Goal: Information Seeking & Learning: Learn about a topic

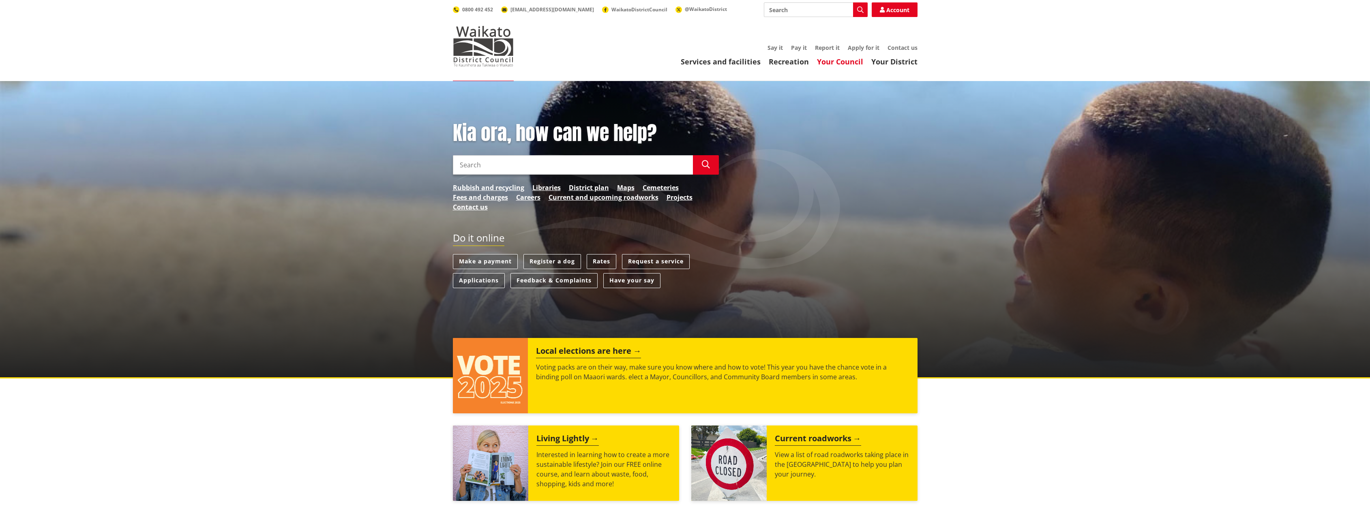
click at [847, 60] on link "Your Council" at bounding box center [840, 62] width 46 height 10
click at [837, 62] on link "Your Council" at bounding box center [840, 62] width 46 height 10
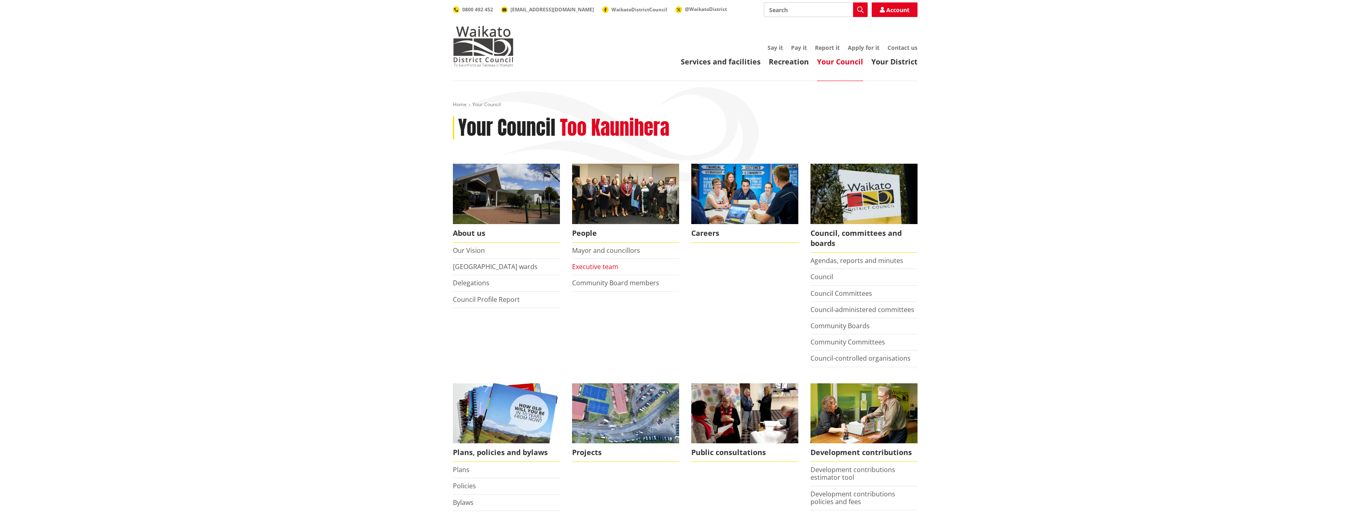
click at [608, 265] on link "Executive team" at bounding box center [595, 266] width 46 height 9
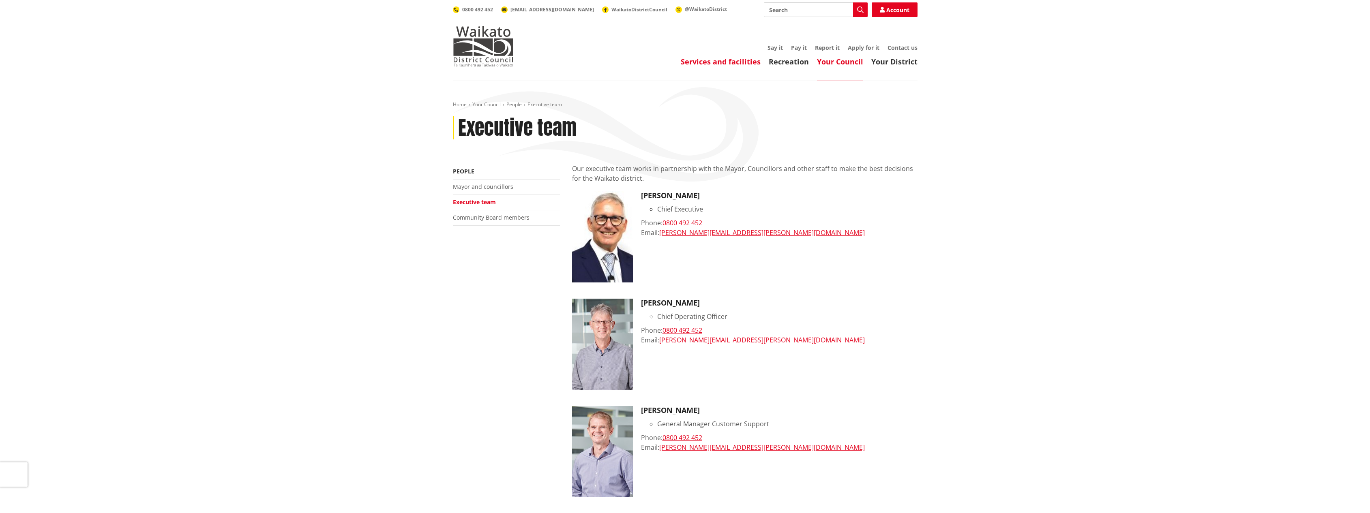
click at [715, 60] on link "Services and facilities" at bounding box center [721, 62] width 80 height 10
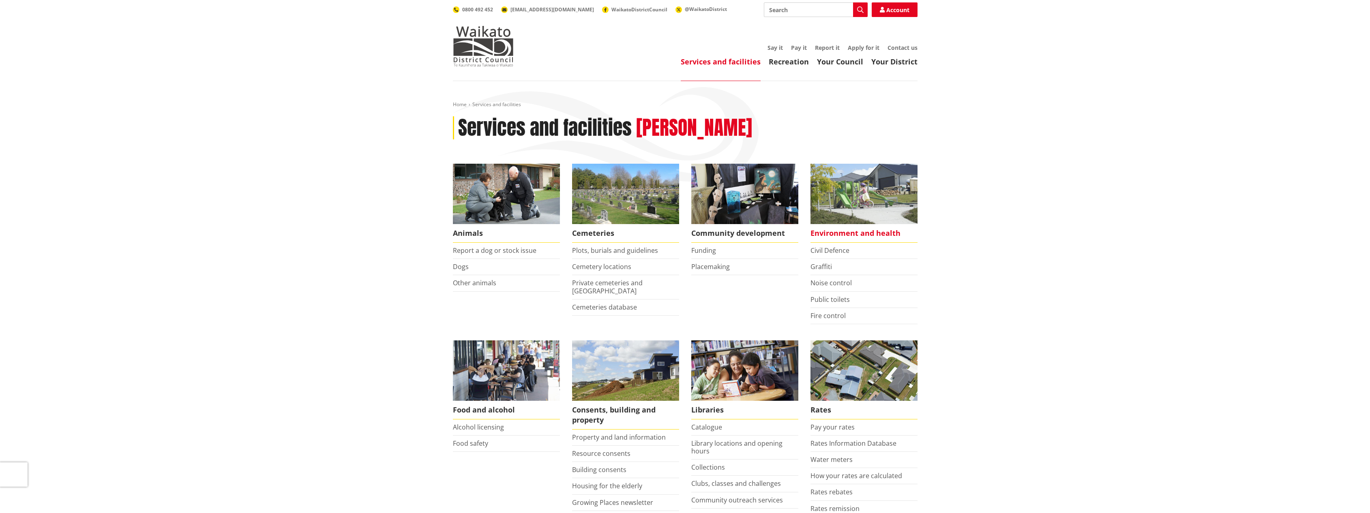
click at [851, 232] on span "Environment and health" at bounding box center [863, 233] width 107 height 19
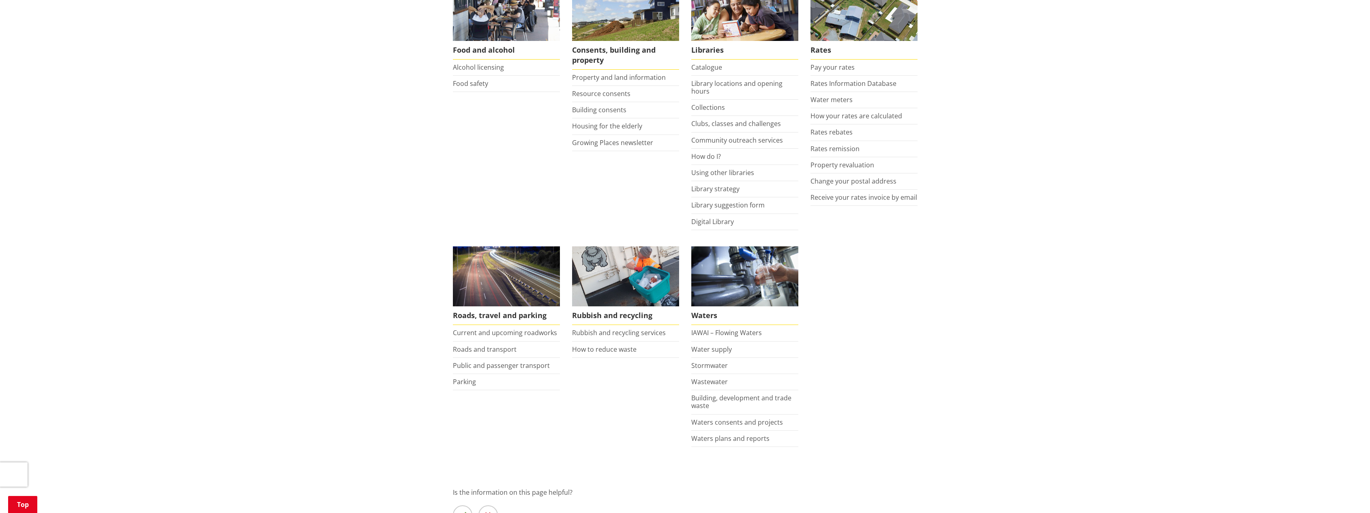
scroll to position [365, 0]
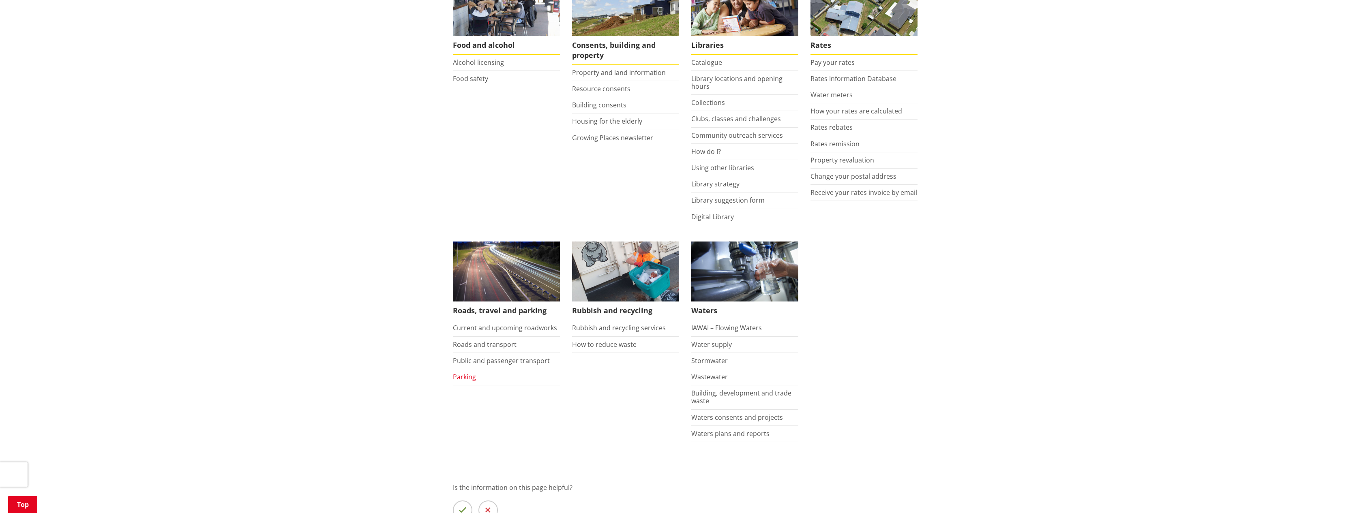
click at [465, 379] on link "Parking" at bounding box center [464, 377] width 23 height 9
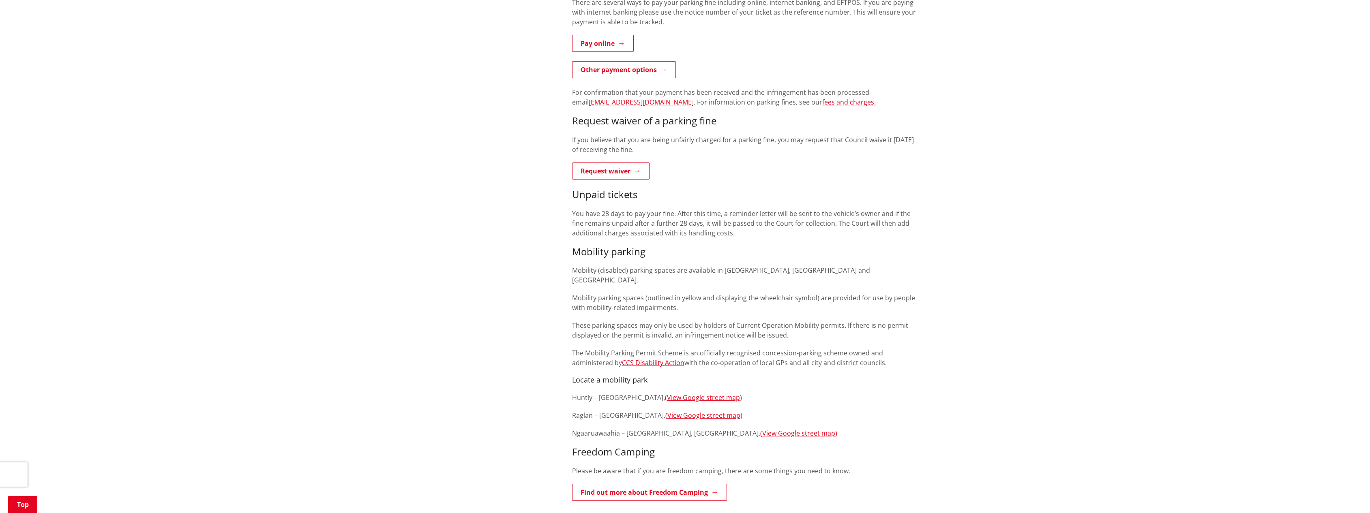
scroll to position [284, 0]
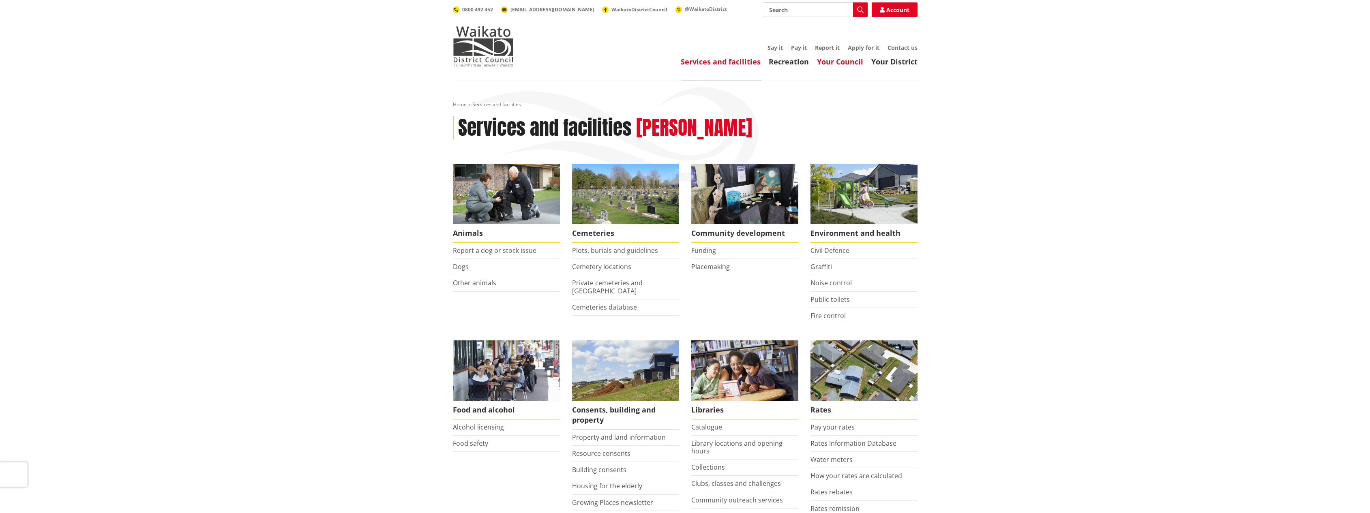
click at [850, 65] on link "Your Council" at bounding box center [840, 62] width 46 height 10
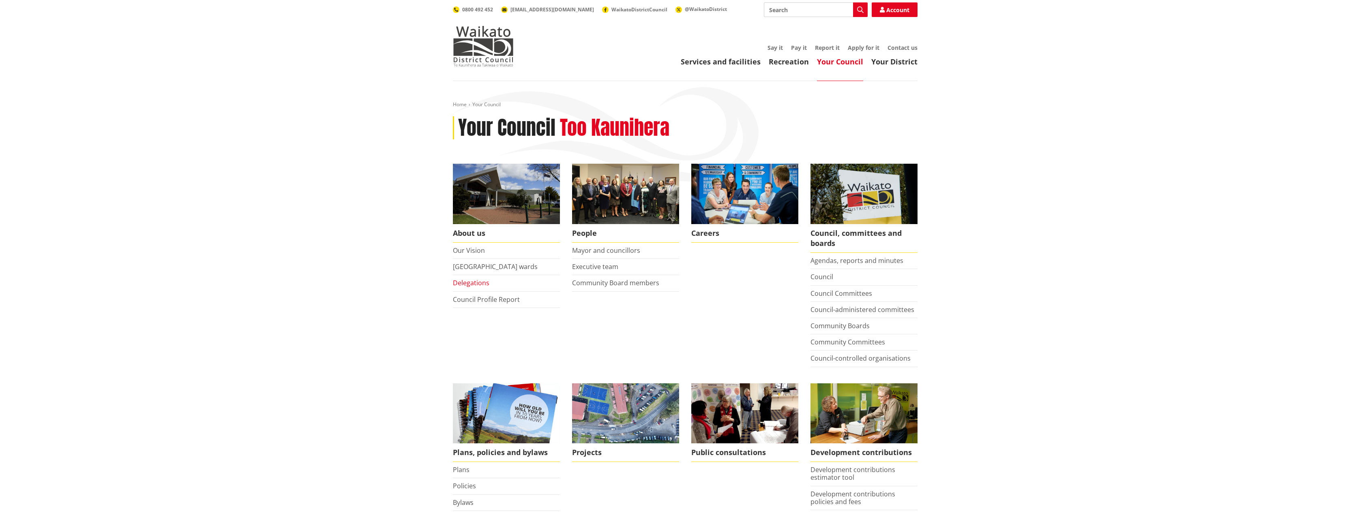
click at [470, 282] on link "Delegations" at bounding box center [471, 282] width 36 height 9
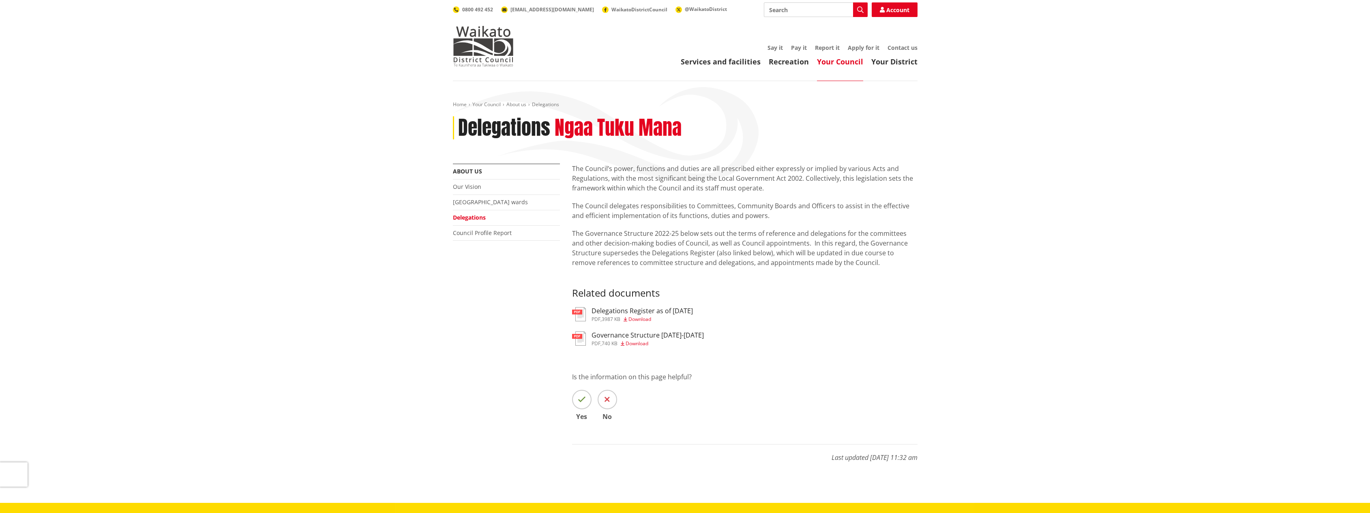
click at [612, 310] on h3 "Delegations Register as of [DATE]" at bounding box center [641, 311] width 101 height 8
click at [475, 187] on link "Our Vision" at bounding box center [467, 187] width 28 height 8
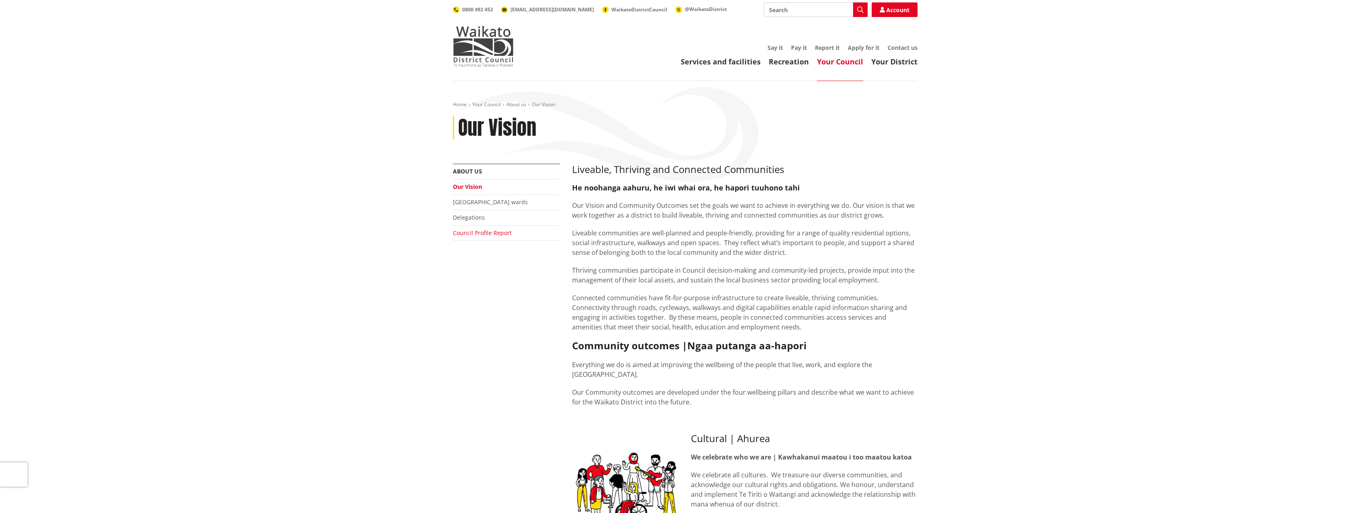
click at [488, 229] on link "Council Profile Report" at bounding box center [482, 233] width 59 height 8
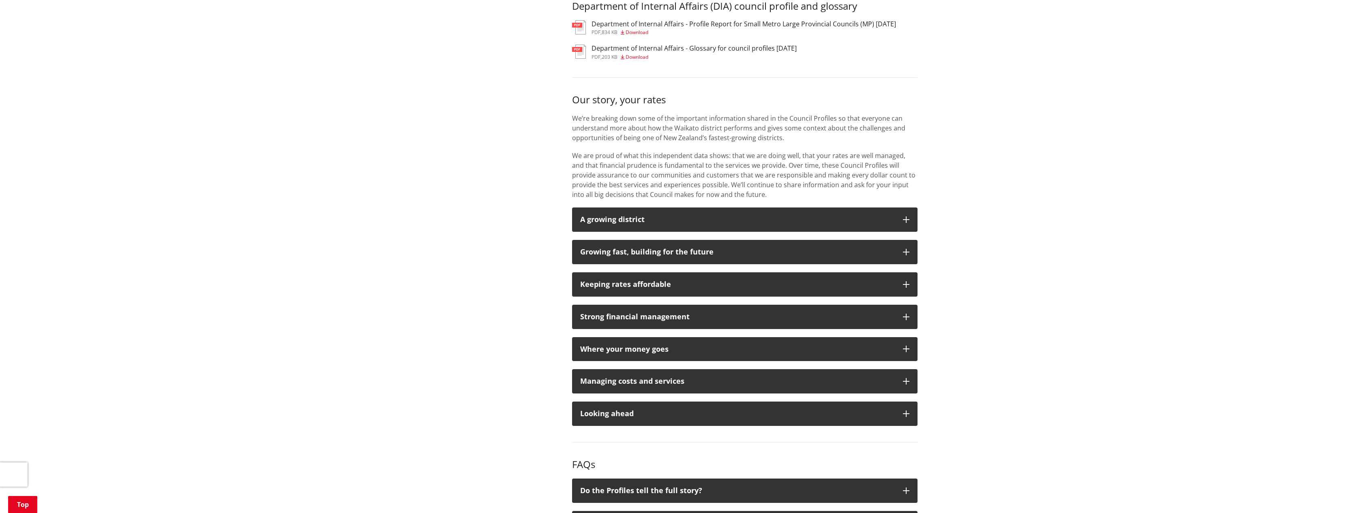
scroll to position [527, 0]
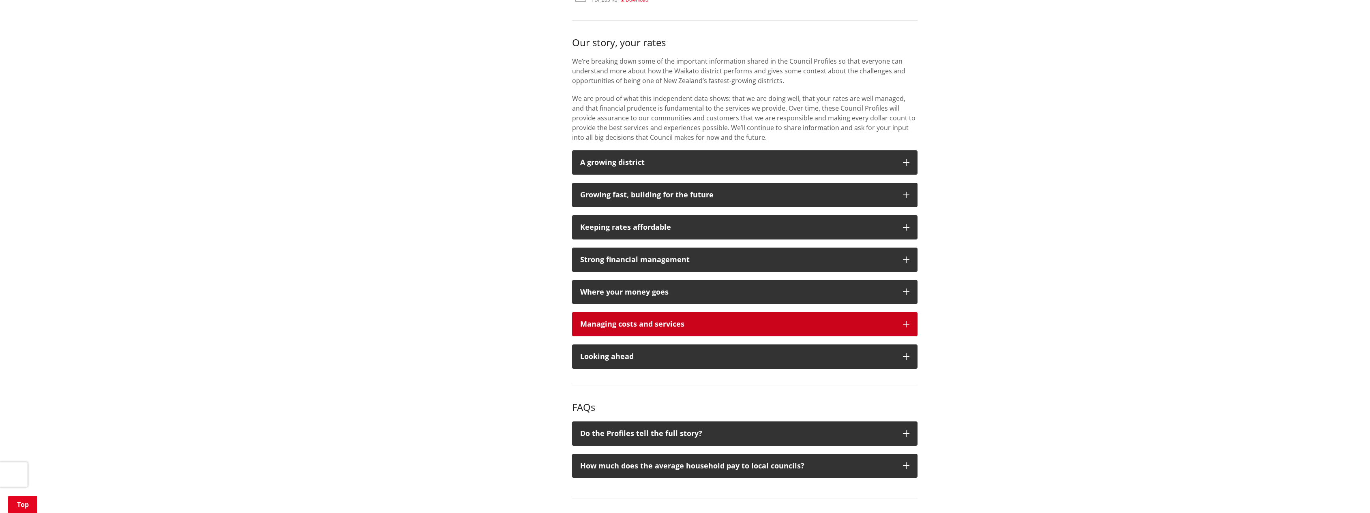
click at [901, 323] on button "Managing costs and services" at bounding box center [744, 324] width 345 height 24
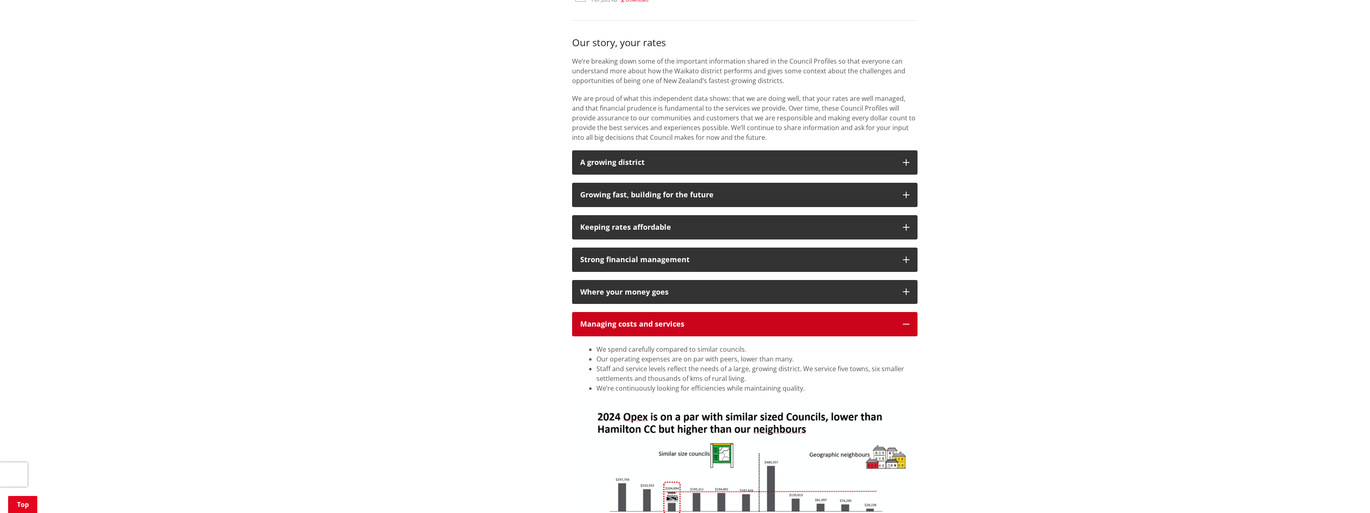
click at [901, 323] on button "Managing costs and services" at bounding box center [744, 324] width 345 height 24
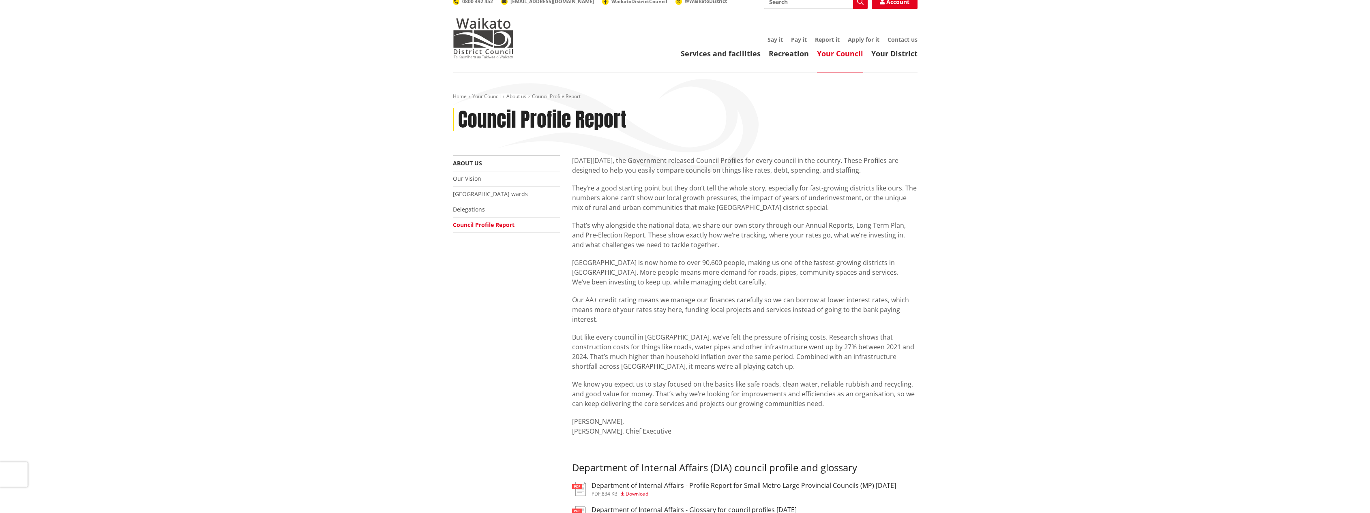
scroll to position [0, 0]
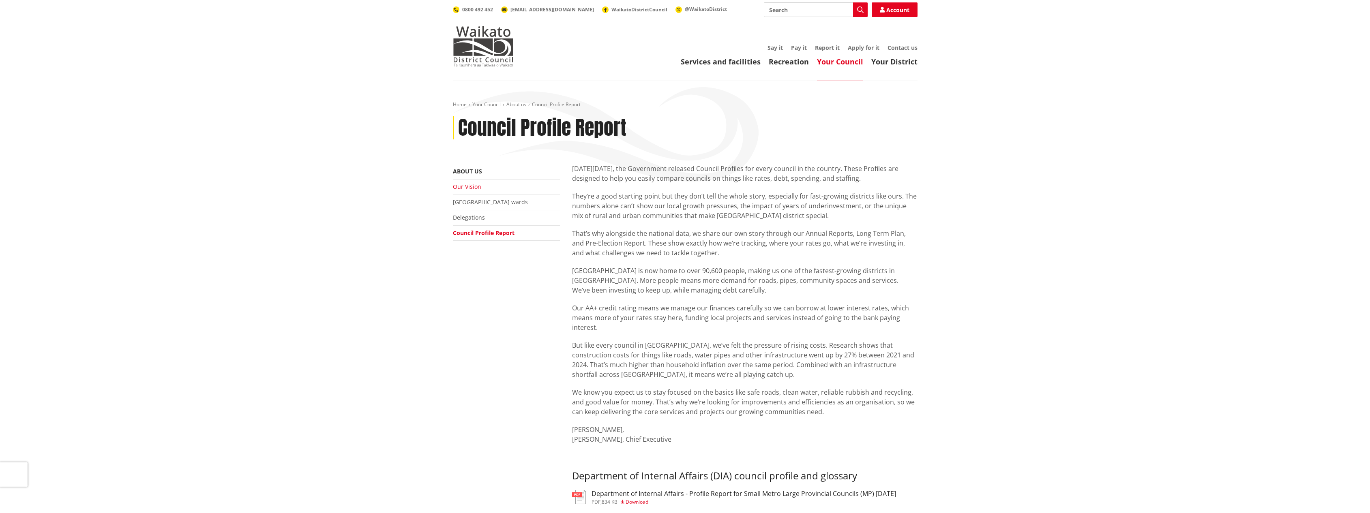
click at [465, 186] on link "Our Vision" at bounding box center [467, 187] width 28 height 8
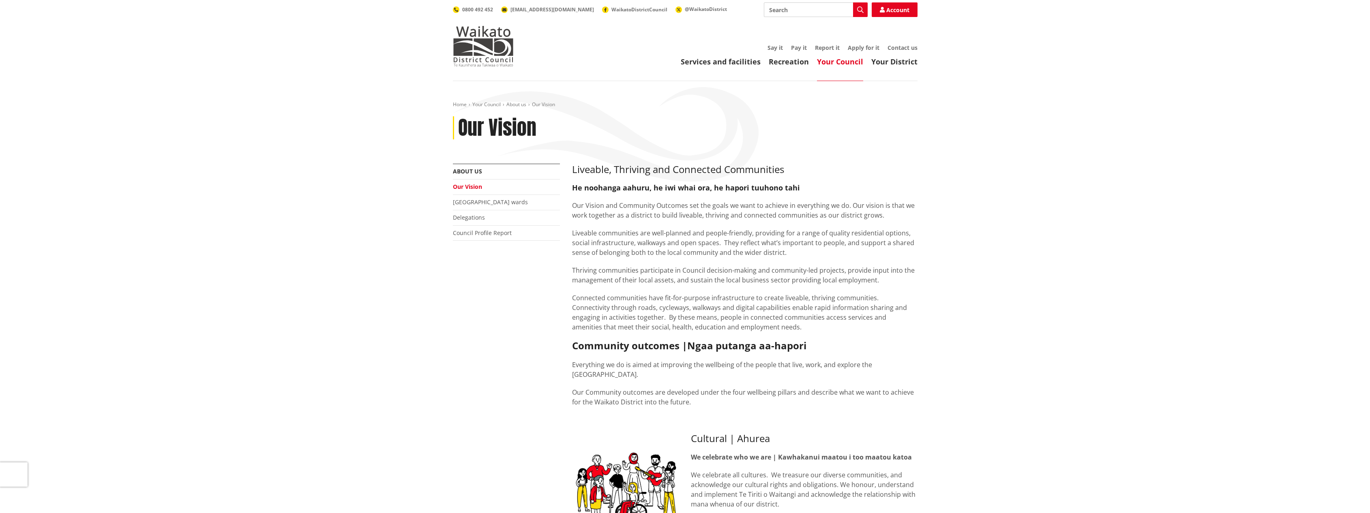
click at [845, 62] on link "Your Council" at bounding box center [840, 62] width 46 height 10
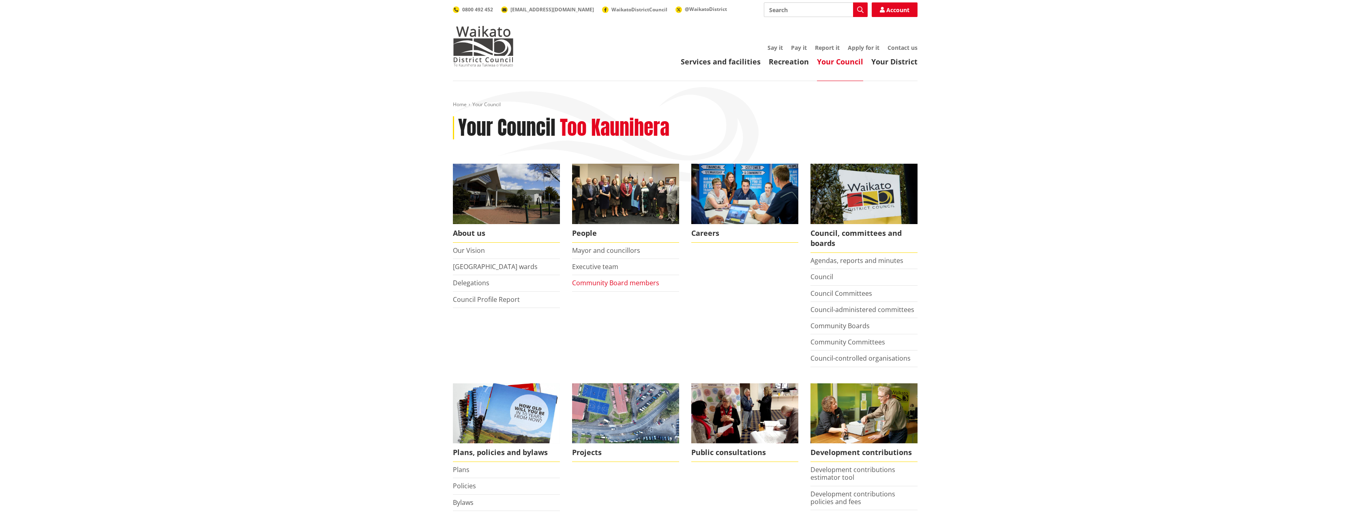
click at [614, 281] on link "Community Board members" at bounding box center [615, 282] width 87 height 9
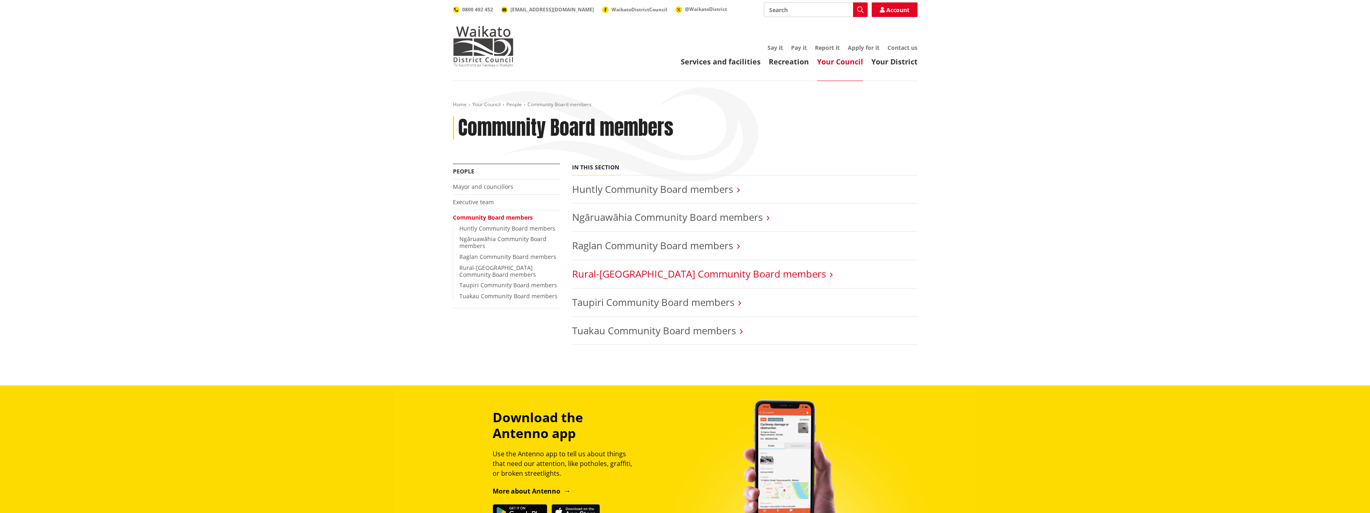
click at [762, 273] on link "Rural-[GEOGRAPHIC_DATA] Community Board members" at bounding box center [699, 273] width 254 height 13
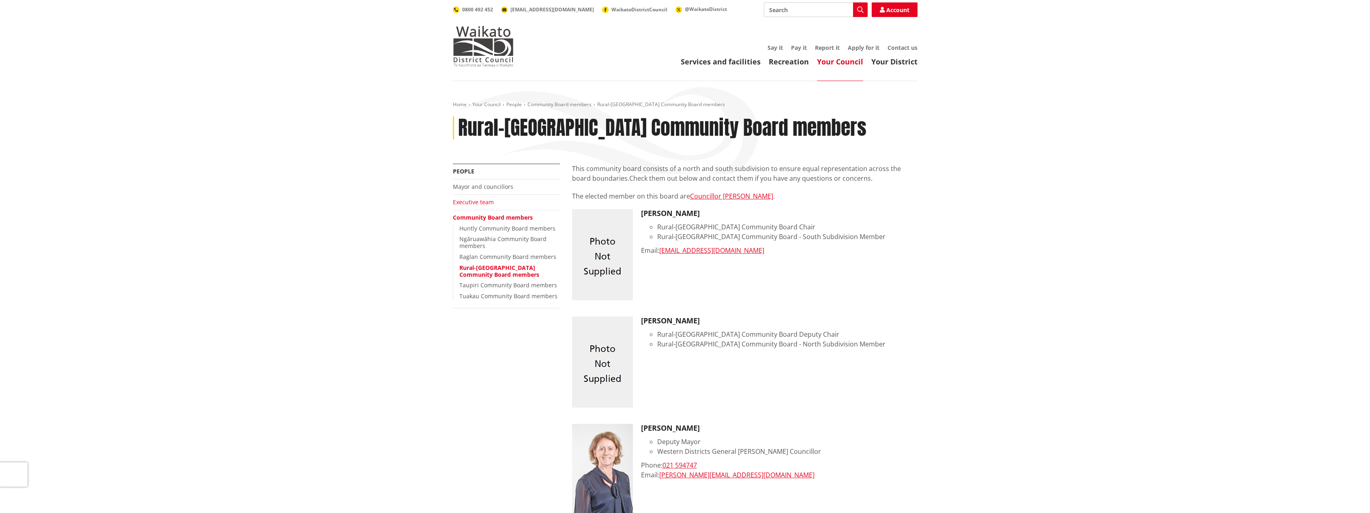
click at [465, 203] on link "Executive team" at bounding box center [473, 202] width 41 height 8
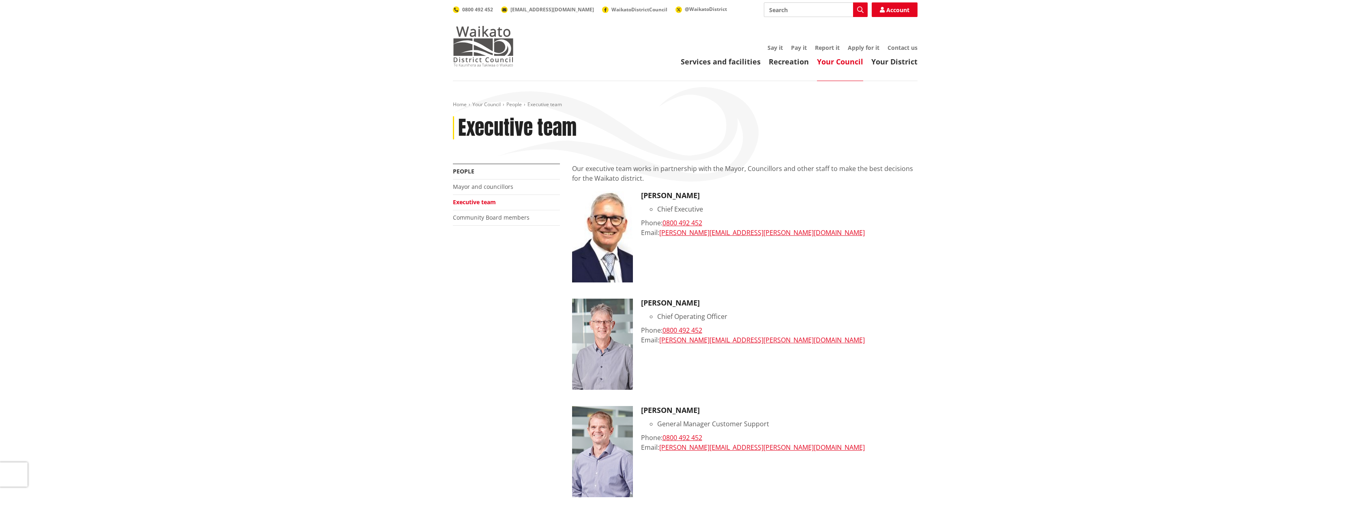
click at [488, 45] on img at bounding box center [483, 46] width 61 height 41
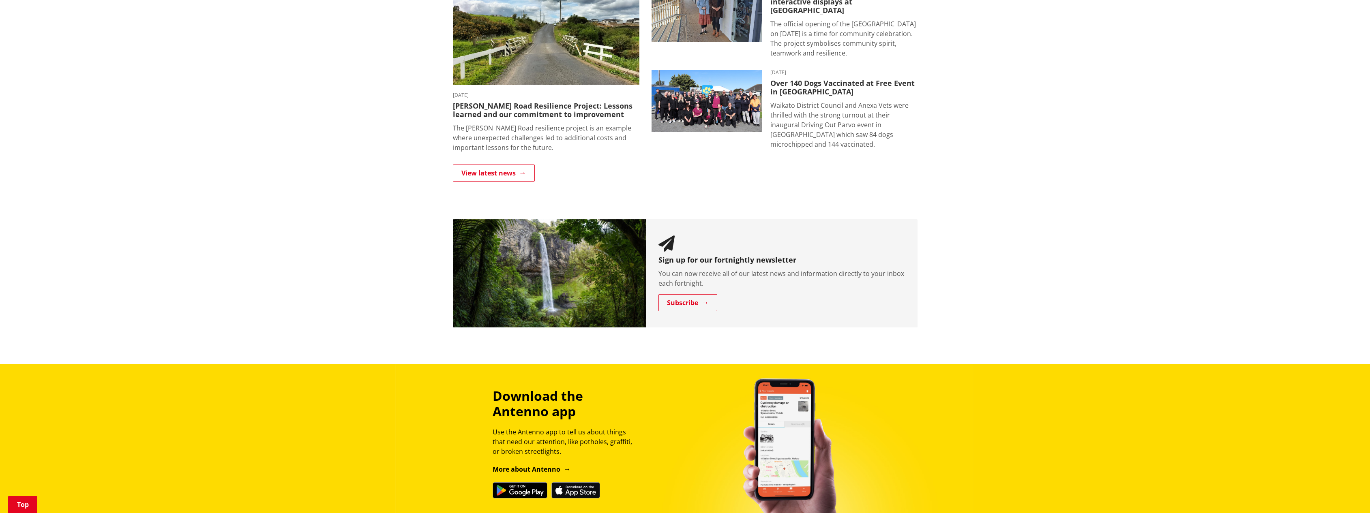
scroll to position [550, 0]
